Goal: Download file/media

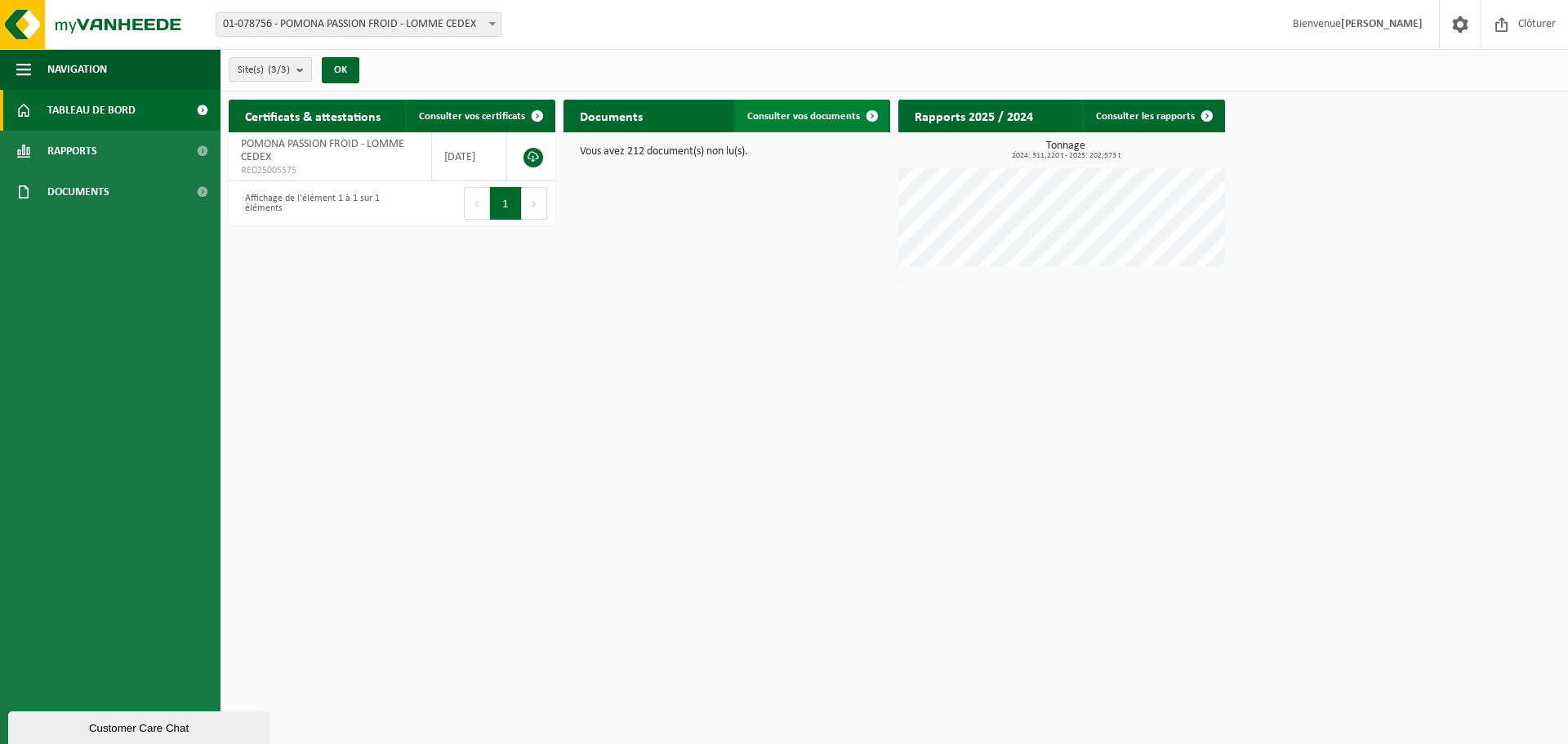
click at [814, 111] on span "Consulter vos documents" at bounding box center [803, 116] width 113 height 11
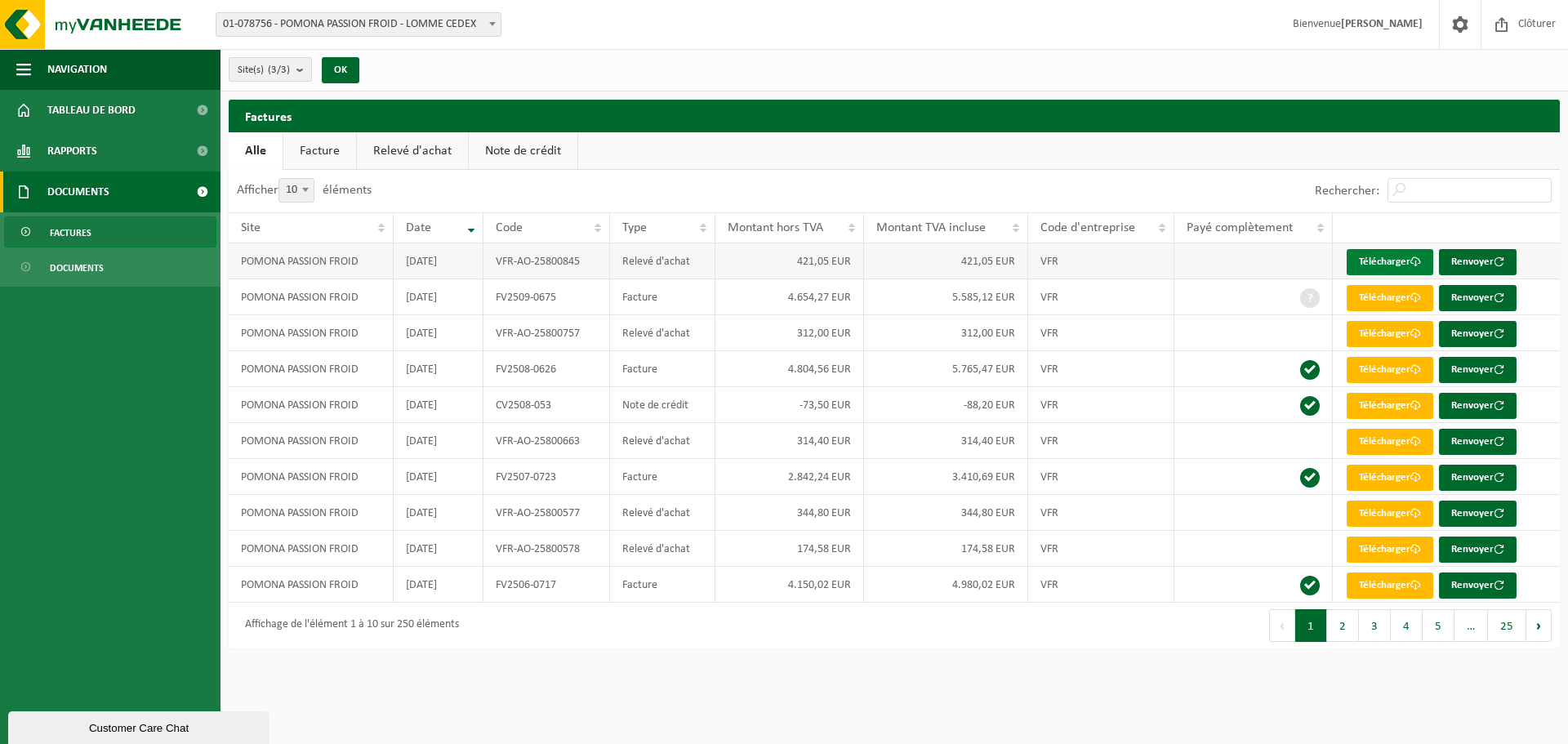
click at [1406, 251] on link "Télécharger" at bounding box center [1389, 262] width 87 height 26
click at [112, 107] on span "Tableau de bord" at bounding box center [91, 111] width 88 height 41
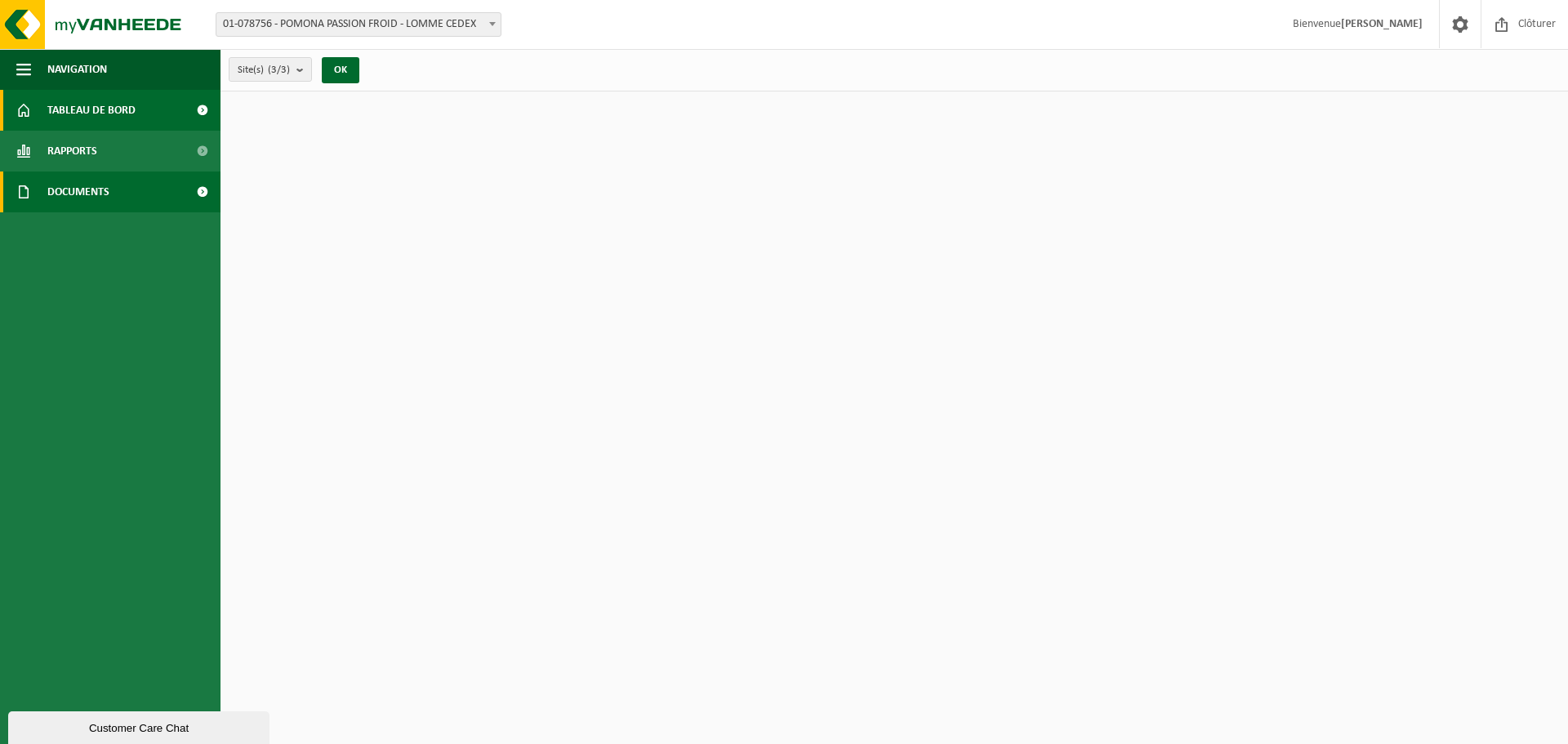
click at [125, 191] on link "Documents" at bounding box center [110, 192] width 220 height 41
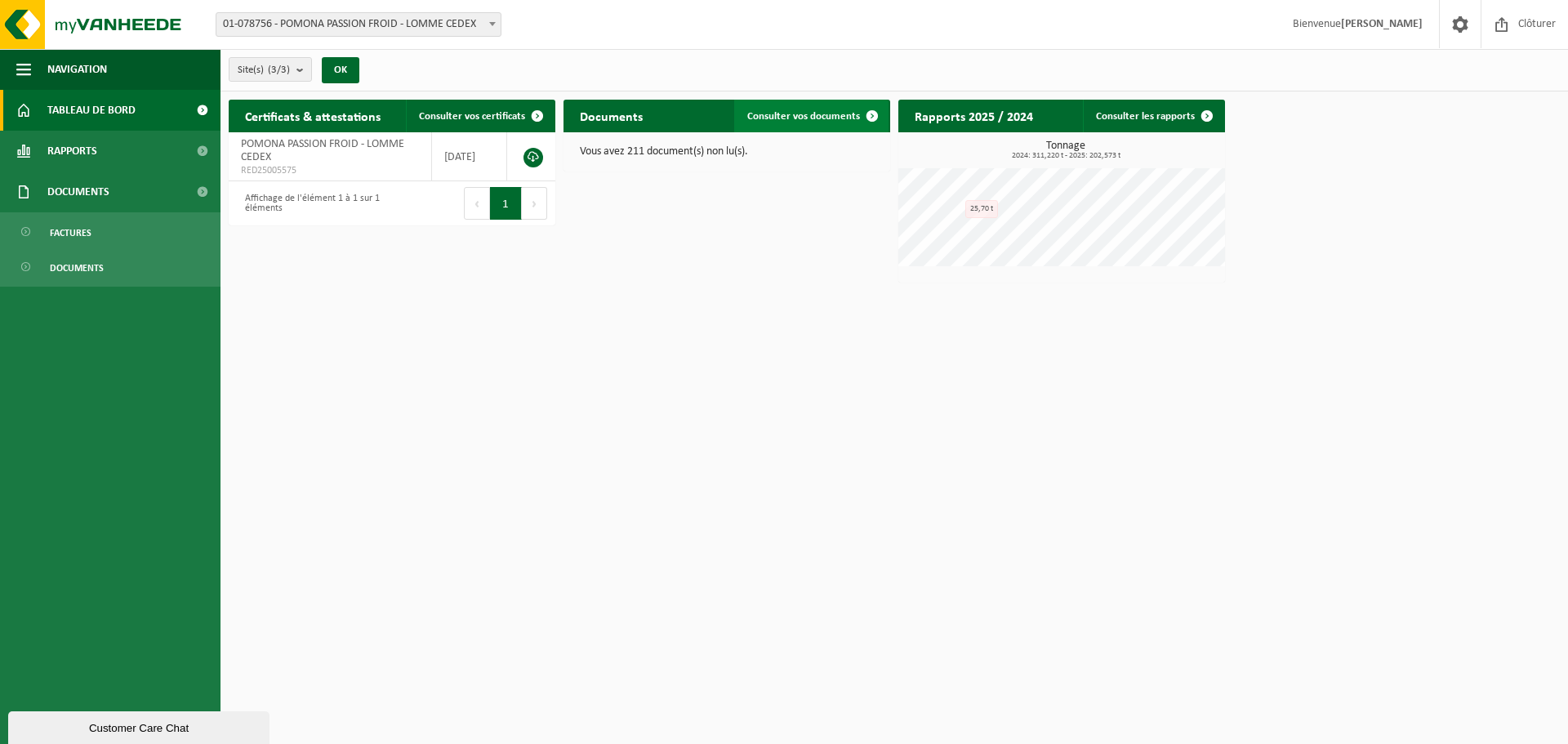
click at [835, 115] on span "Consulter vos documents" at bounding box center [803, 116] width 113 height 11
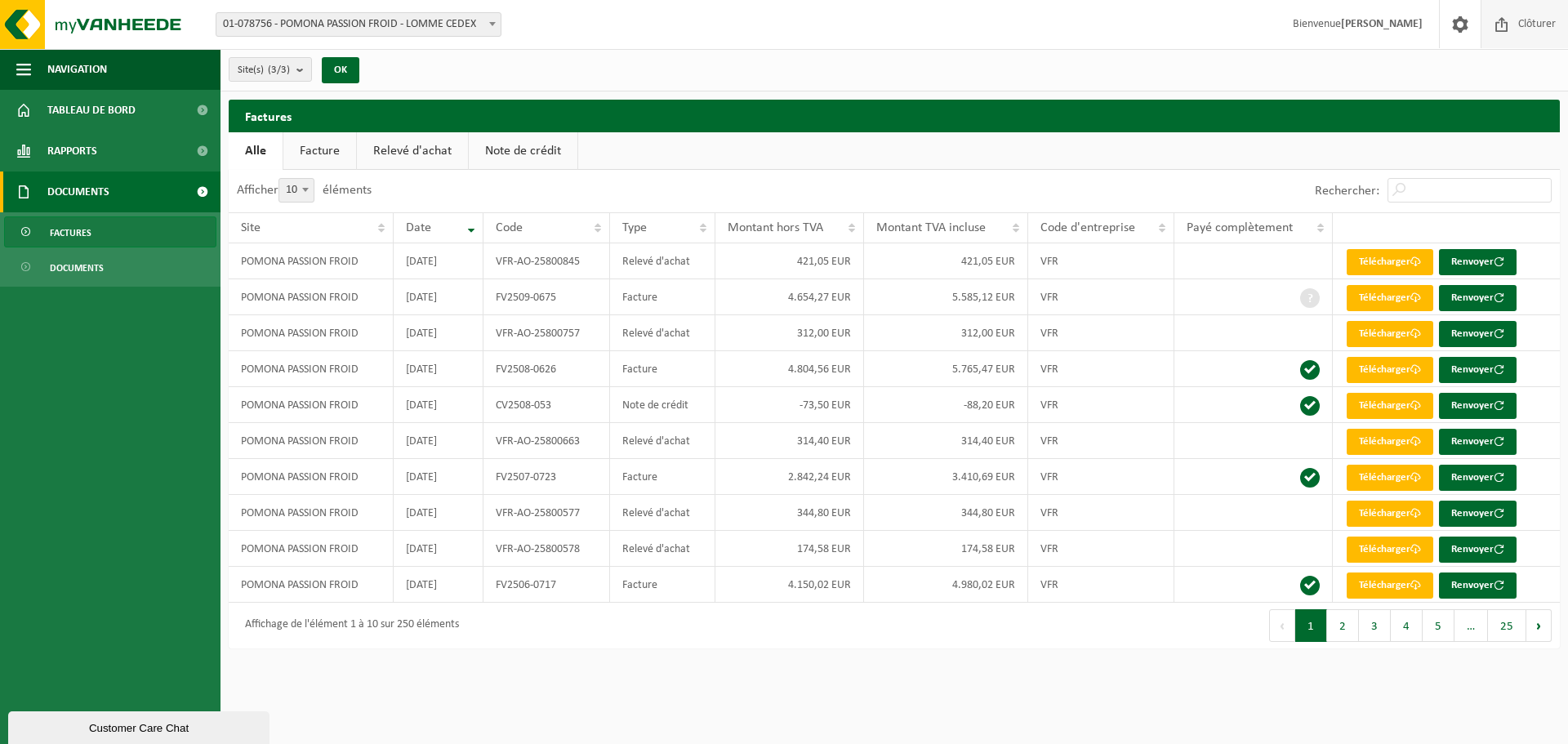
click at [1533, 24] on span "Clôturer" at bounding box center [1536, 24] width 45 height 48
